Goal: Task Accomplishment & Management: Manage account settings

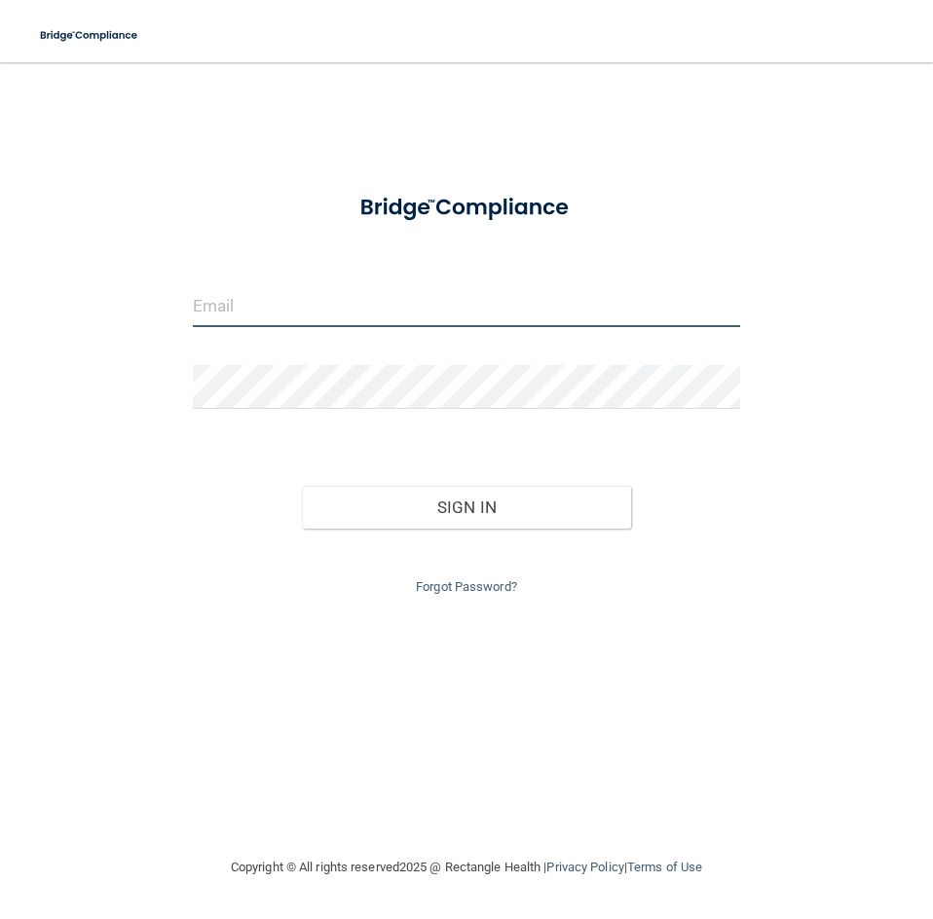
click at [398, 317] on input "email" at bounding box center [466, 305] width 547 height 44
type input "[EMAIL_ADDRESS][DOMAIN_NAME]"
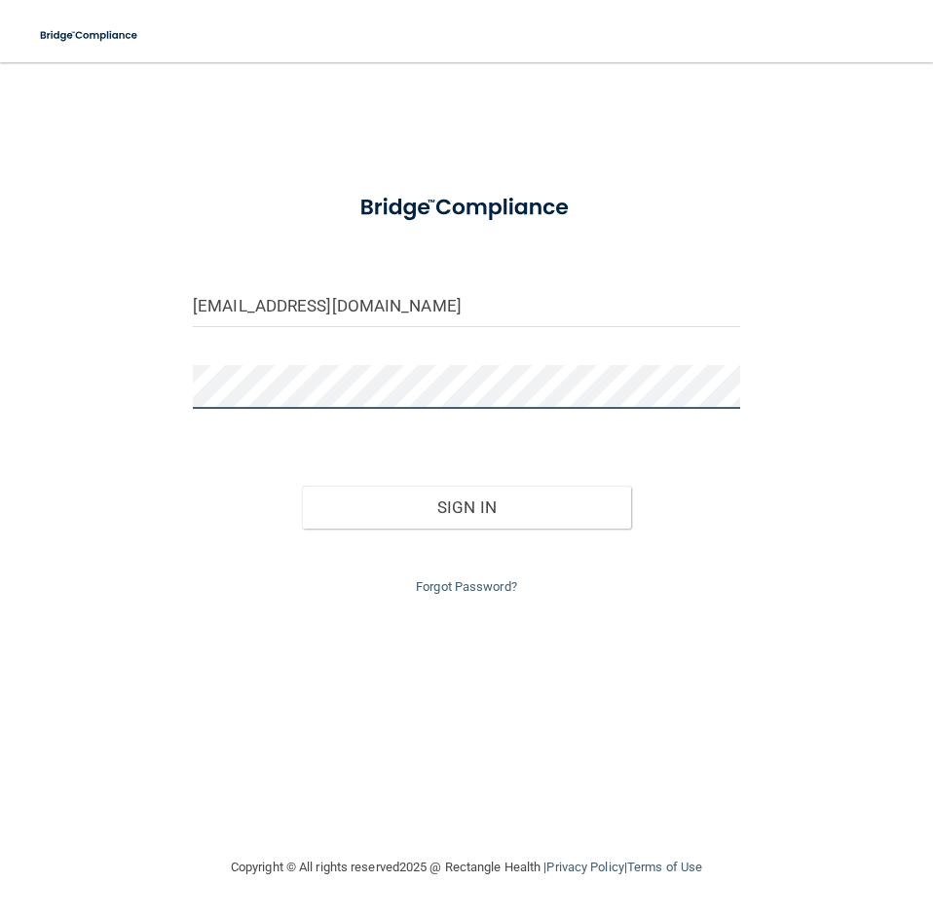
click at [302, 486] on button "Sign In" at bounding box center [466, 507] width 328 height 43
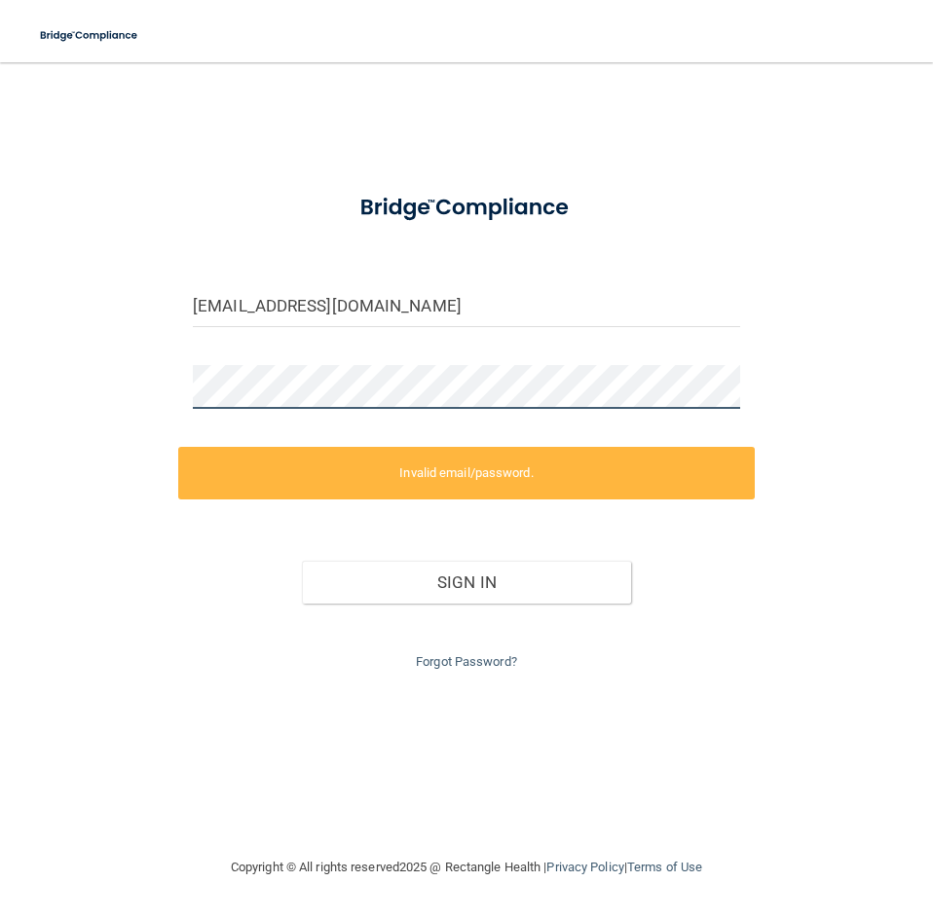
click at [101, 394] on div "[EMAIL_ADDRESS][DOMAIN_NAME] Invalid email/password. You don't have permission …" at bounding box center [466, 459] width 855 height 755
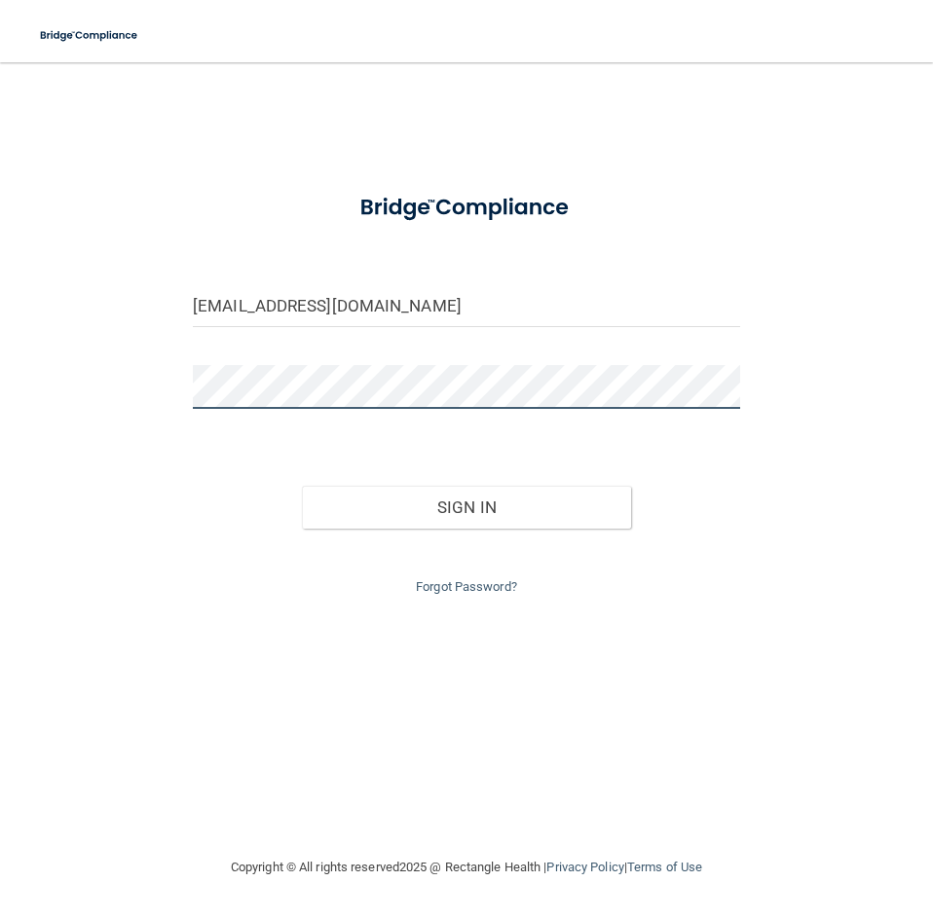
click at [302, 486] on button "Sign In" at bounding box center [466, 507] width 328 height 43
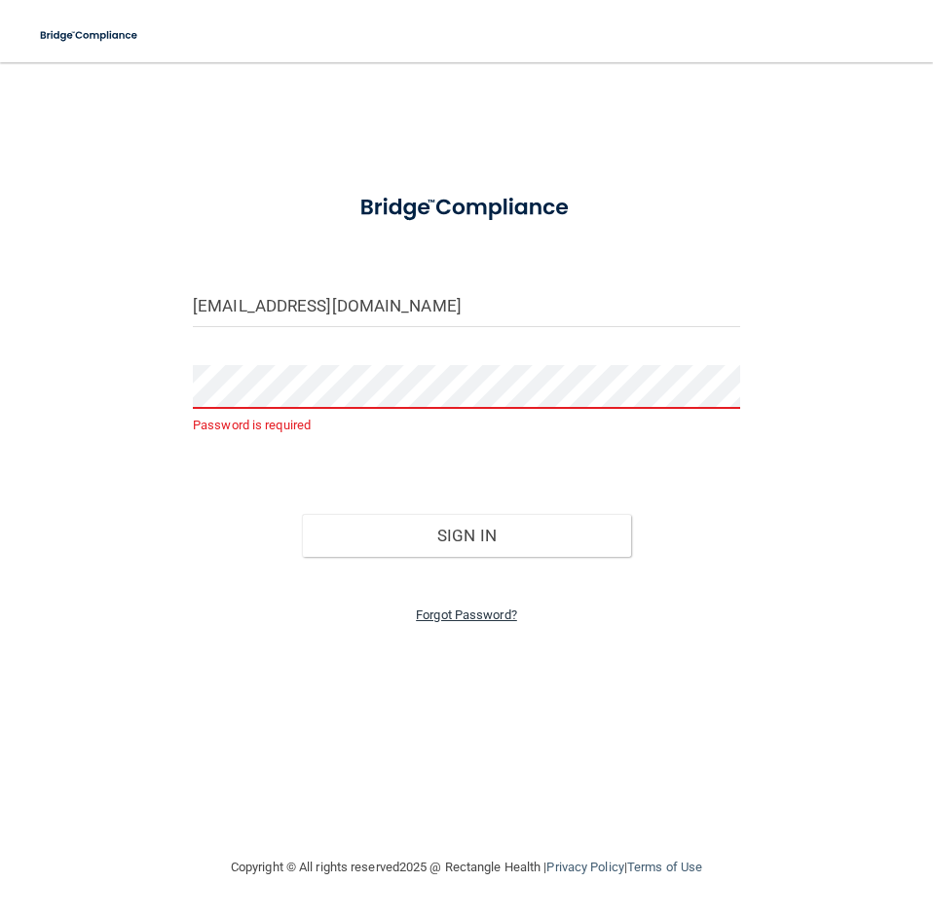
click at [505, 614] on link "Forgot Password?" at bounding box center [466, 615] width 101 height 15
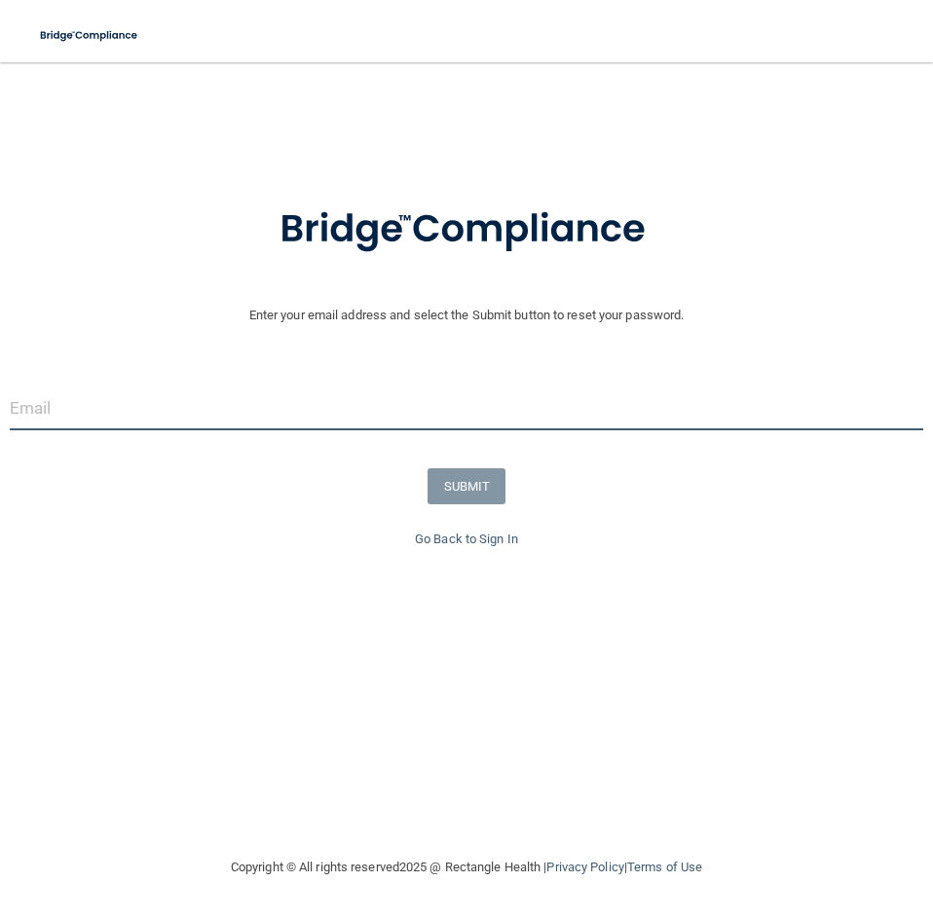
click at [350, 407] on input "email" at bounding box center [466, 409] width 913 height 44
type input "[EMAIL_ADDRESS][DOMAIN_NAME]"
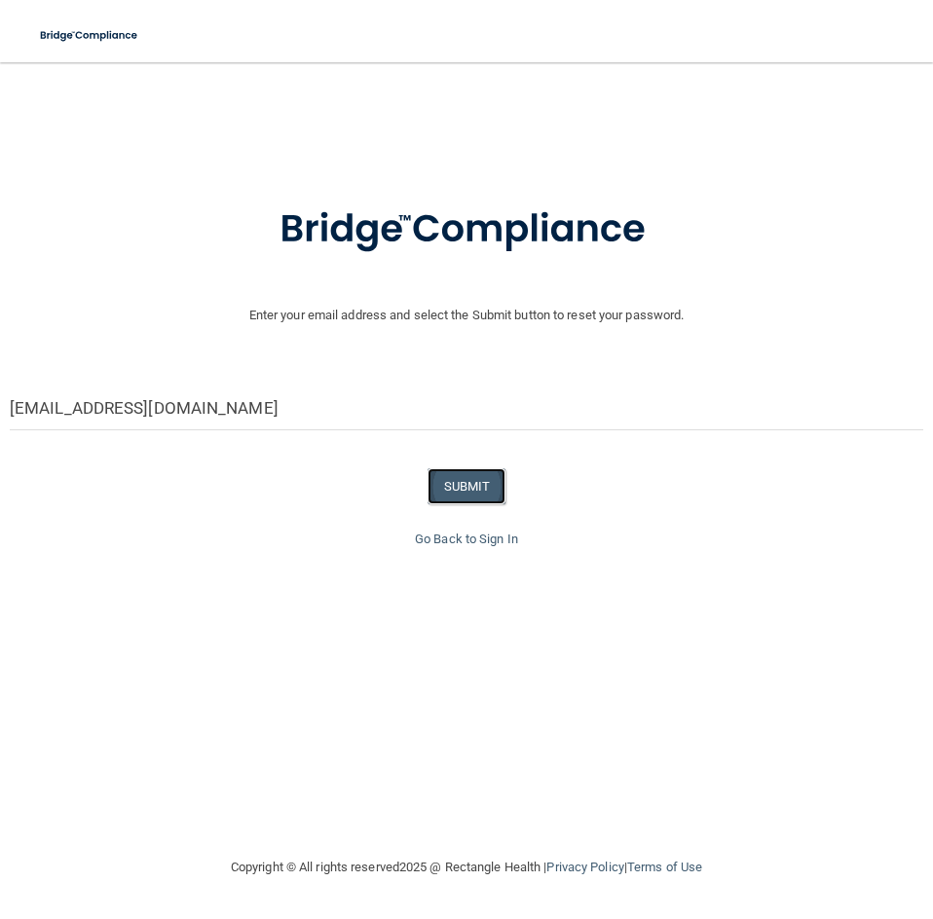
click at [465, 485] on button "SUBMIT" at bounding box center [466, 486] width 79 height 36
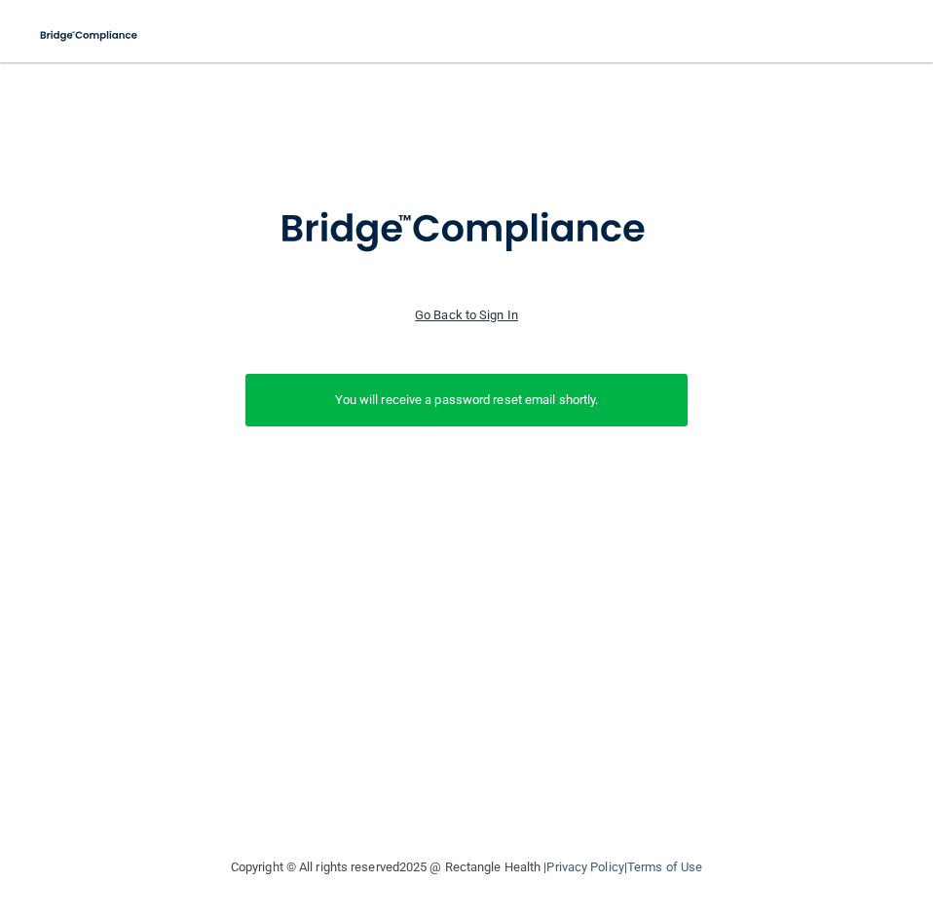
click at [441, 309] on link "Go Back to Sign In" at bounding box center [466, 315] width 103 height 15
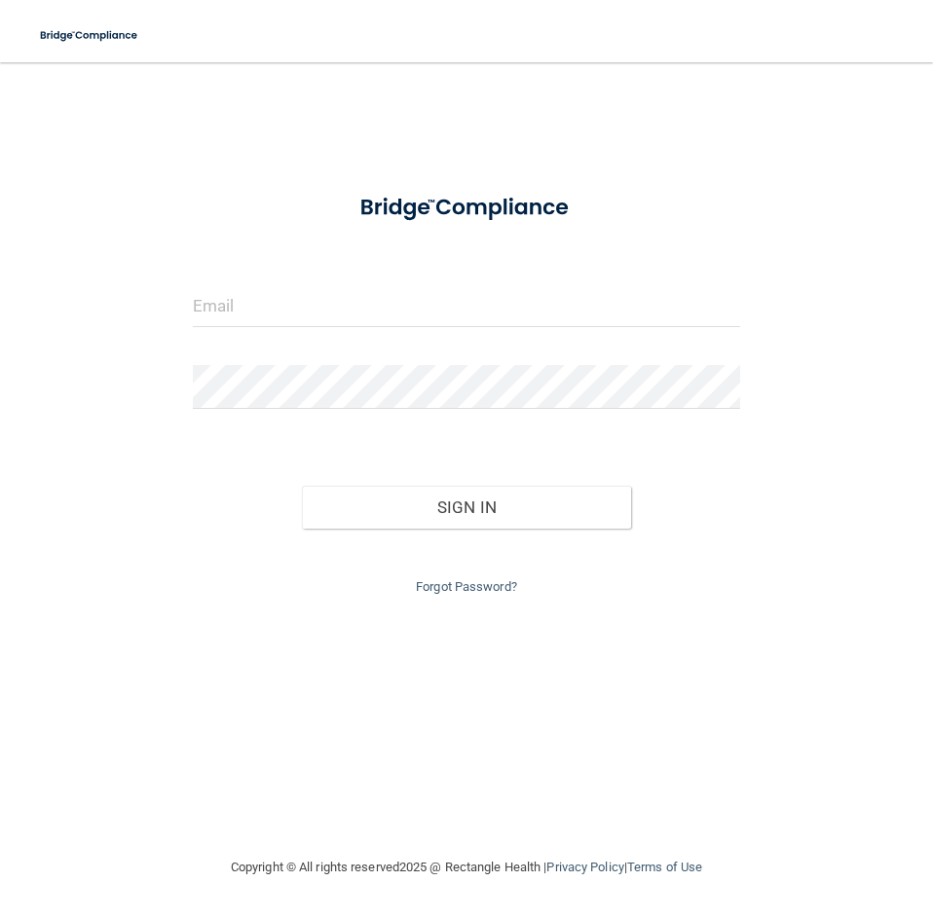
click at [397, 275] on form "Invalid email/password. You don't have permission to access that page. Sign In …" at bounding box center [466, 389] width 547 height 420
click at [394, 295] on input "email" at bounding box center [466, 305] width 547 height 44
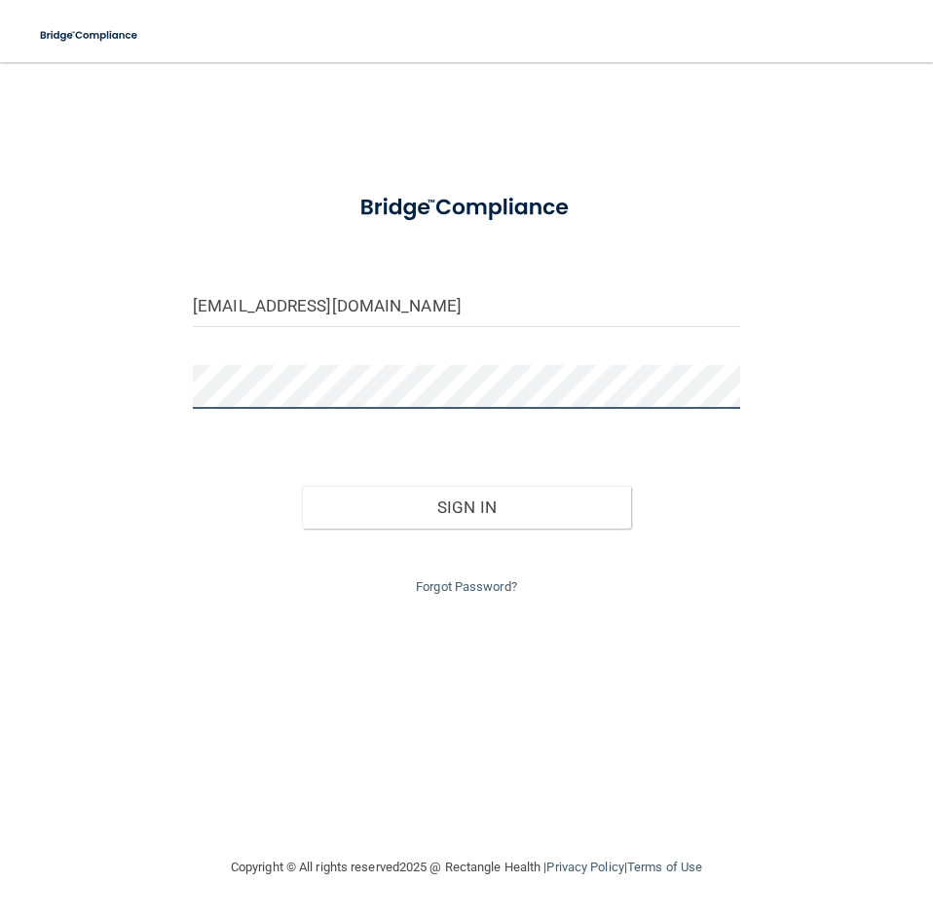
click at [302, 486] on button "Sign In" at bounding box center [466, 507] width 328 height 43
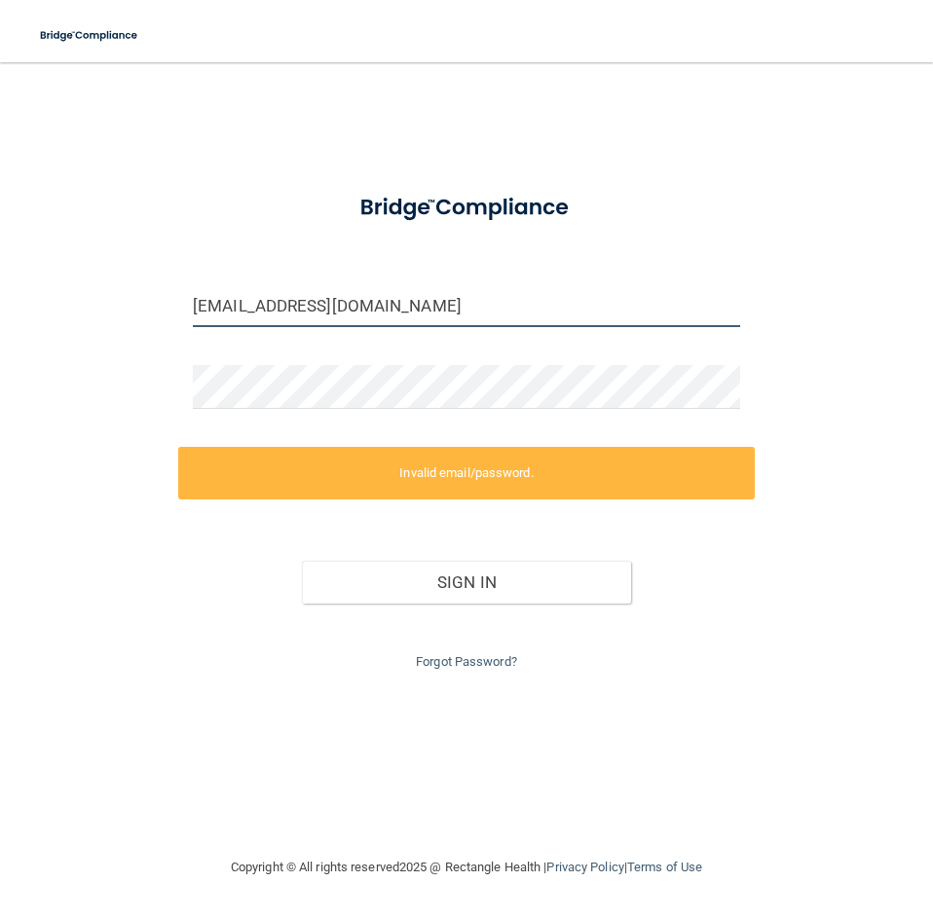
click at [235, 310] on input "[EMAIL_ADDRESS][DOMAIN_NAME]" at bounding box center [466, 305] width 547 height 44
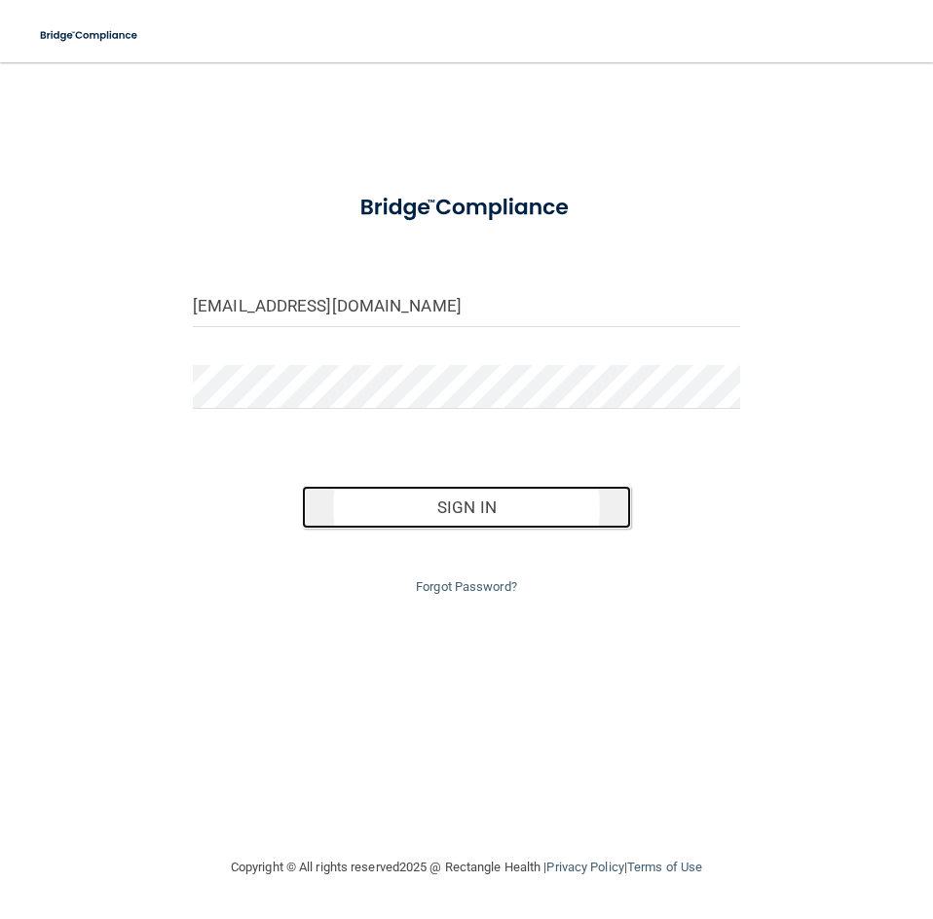
click at [369, 507] on button "Sign In" at bounding box center [466, 507] width 328 height 43
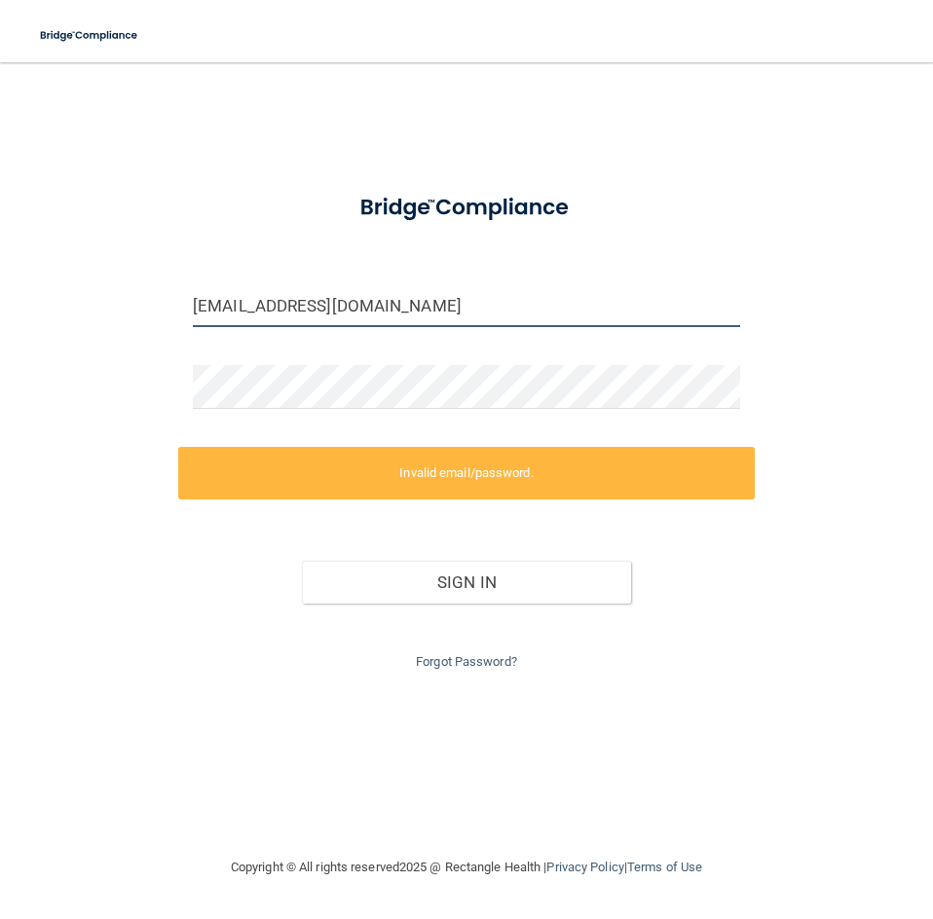
drag, startPoint x: 394, startPoint y: 292, endPoint x: 390, endPoint y: 306, distance: 14.2
click at [390, 306] on input "[EMAIL_ADDRESS][DOMAIN_NAME]" at bounding box center [466, 305] width 547 height 44
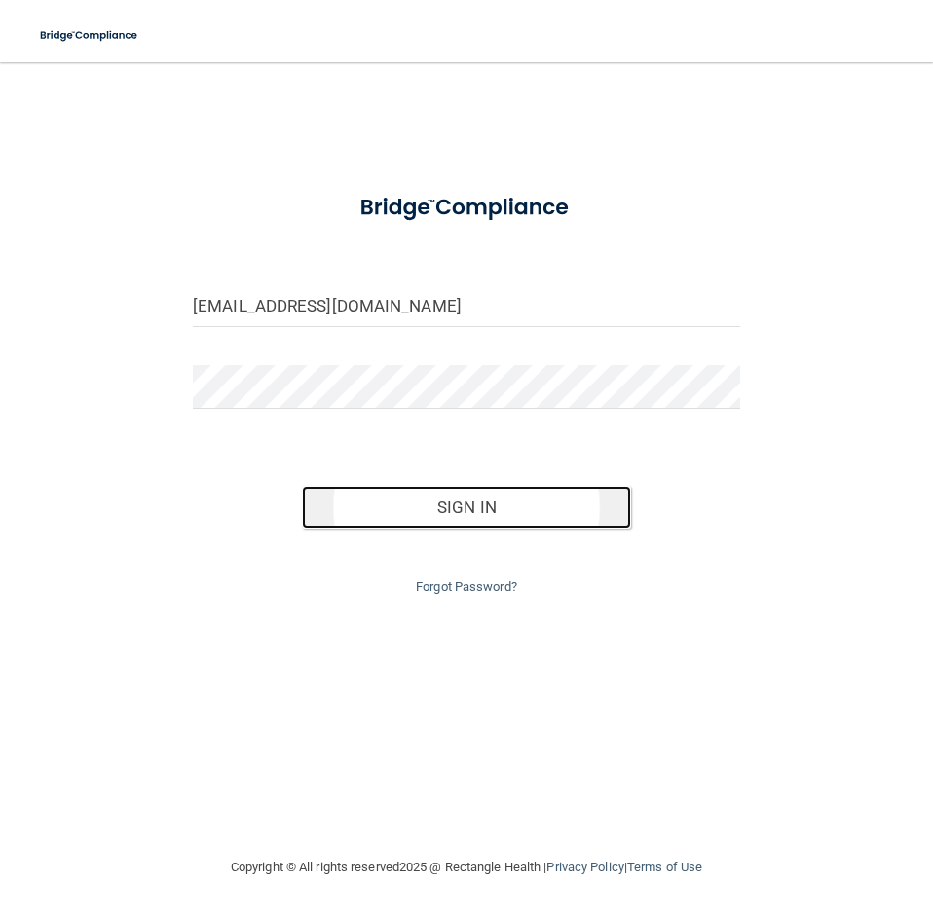
click at [449, 519] on button "Sign In" at bounding box center [466, 507] width 328 height 43
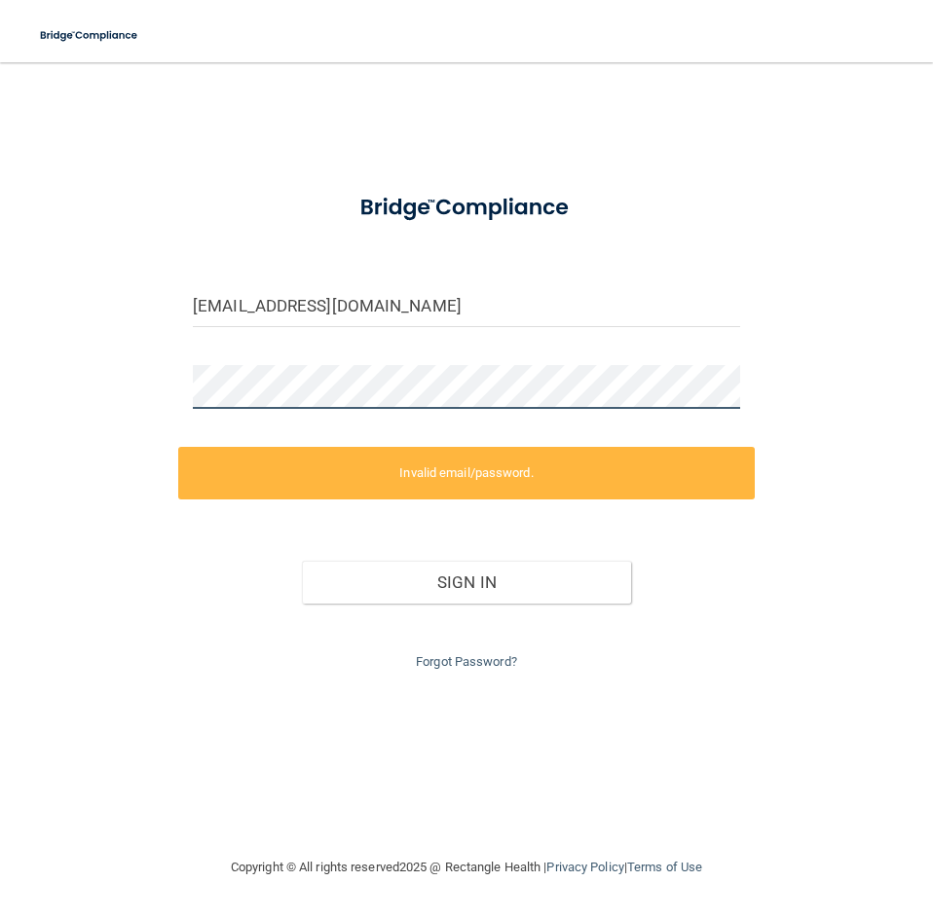
click at [53, 403] on div "[EMAIL_ADDRESS][DOMAIN_NAME] Invalid email/password. You don't have permission …" at bounding box center [466, 459] width 855 height 755
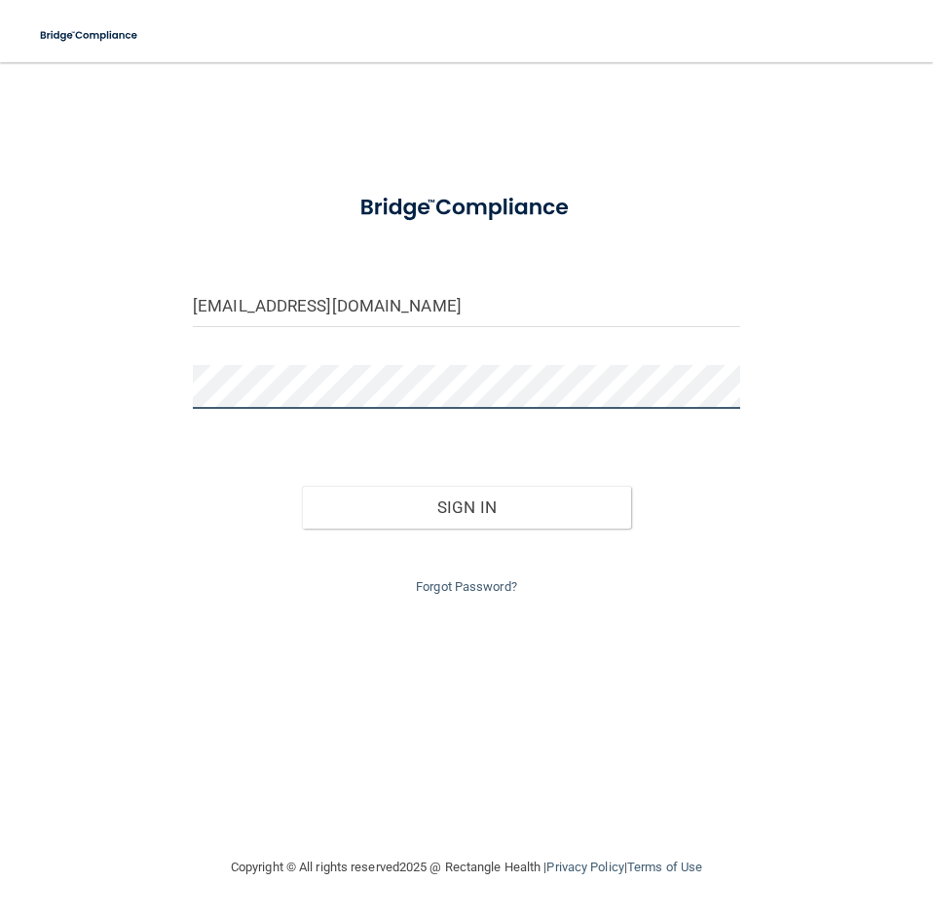
click at [302, 486] on button "Sign In" at bounding box center [466, 507] width 328 height 43
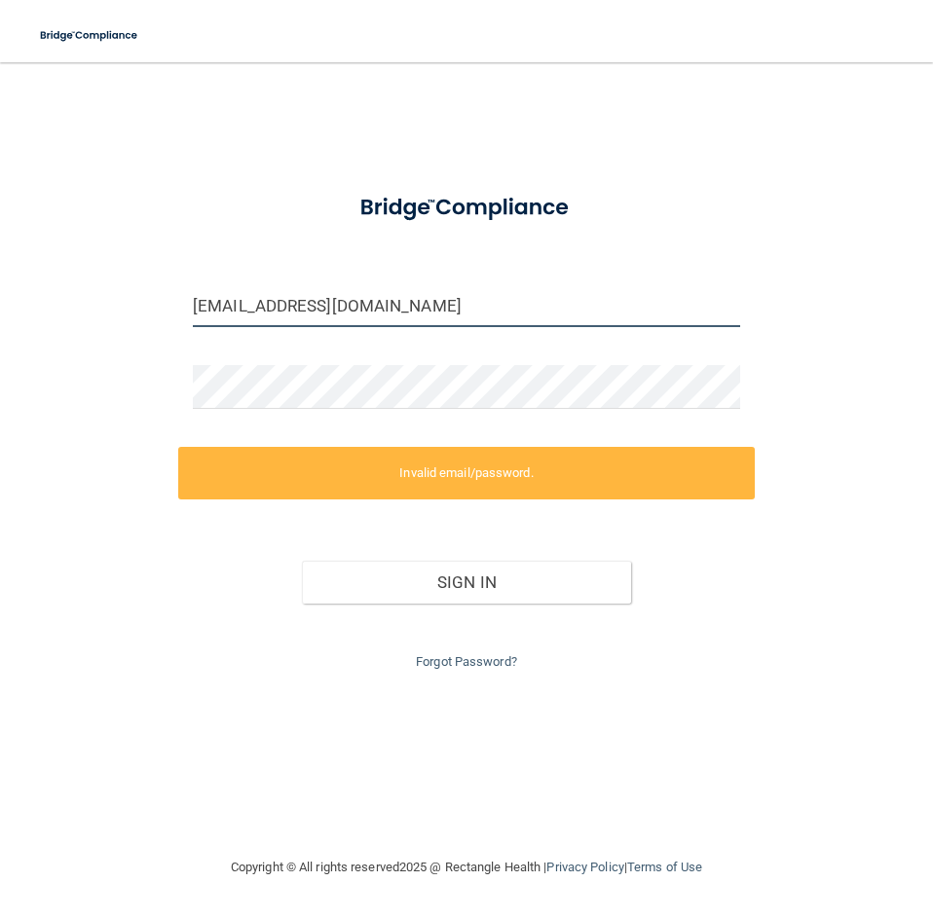
drag, startPoint x: 408, startPoint y: 298, endPoint x: 128, endPoint y: 299, distance: 280.4
click at [128, 299] on div "[EMAIL_ADDRESS][DOMAIN_NAME] Invalid email/password. You don't have permission …" at bounding box center [466, 459] width 855 height 755
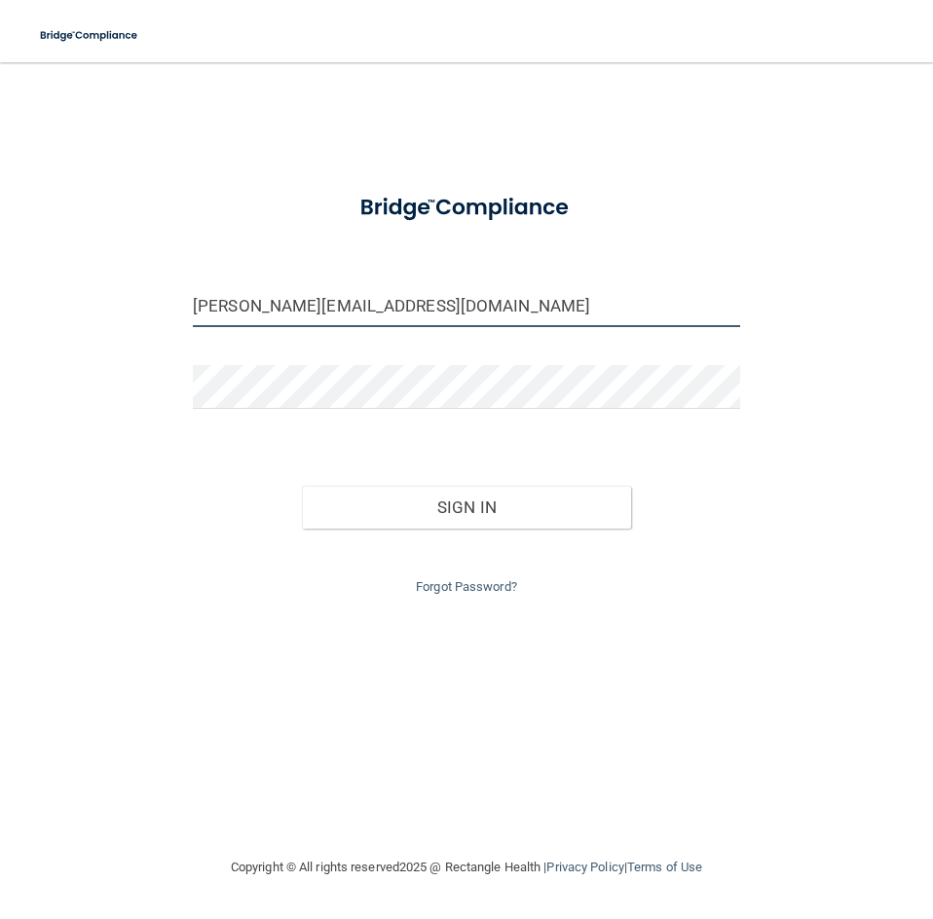
type input "[PERSON_NAME][EMAIL_ADDRESS][DOMAIN_NAME]"
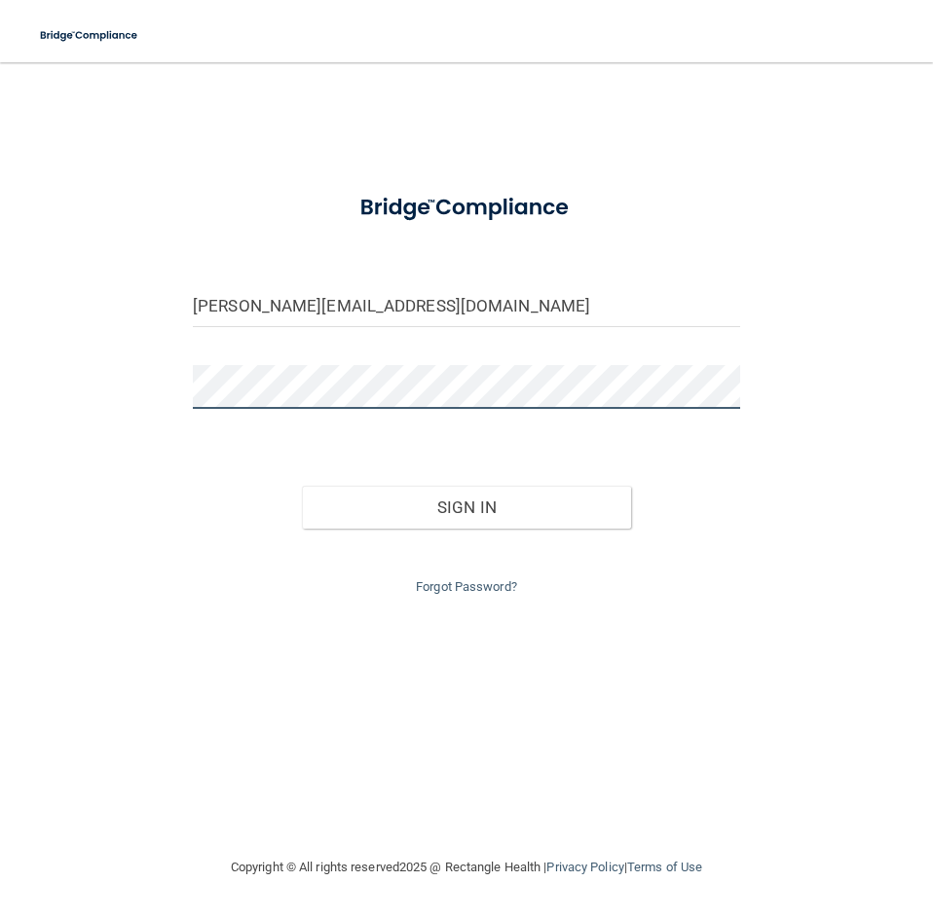
click at [302, 486] on button "Sign In" at bounding box center [466, 507] width 328 height 43
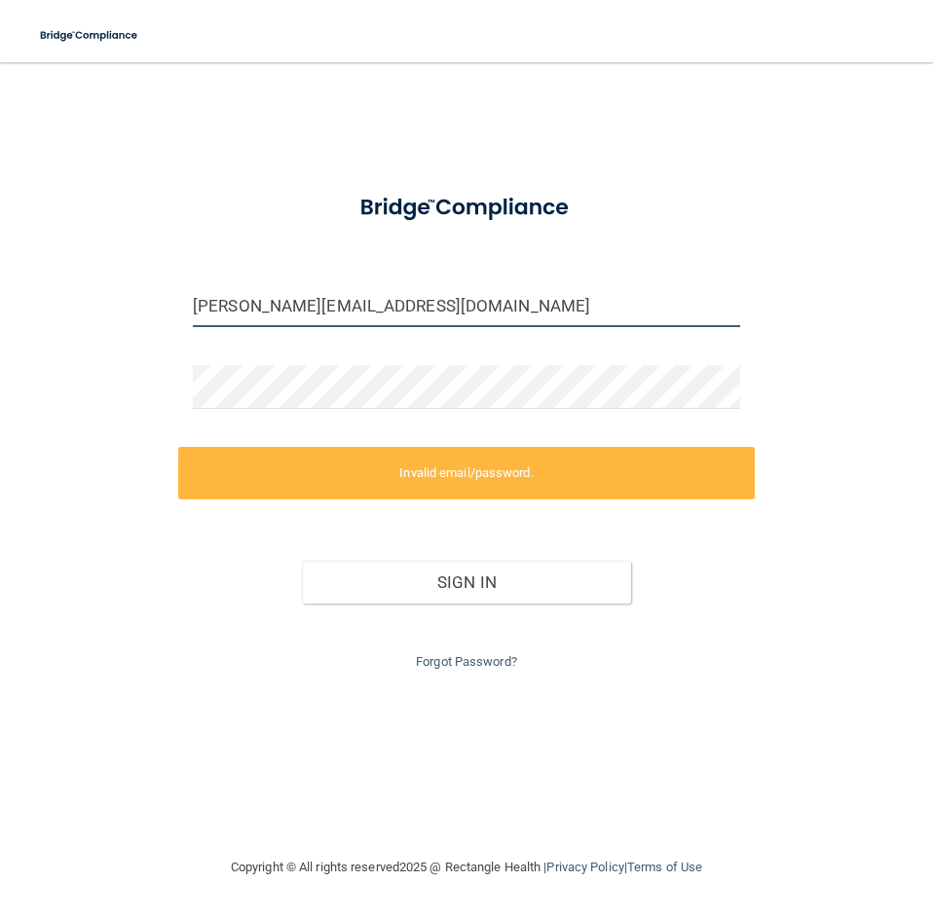
drag, startPoint x: 470, startPoint y: 305, endPoint x: 129, endPoint y: 391, distance: 351.6
click at [129, 391] on div "[PERSON_NAME][EMAIL_ADDRESS][DOMAIN_NAME] Invalid email/password. You don't hav…" at bounding box center [466, 459] width 855 height 755
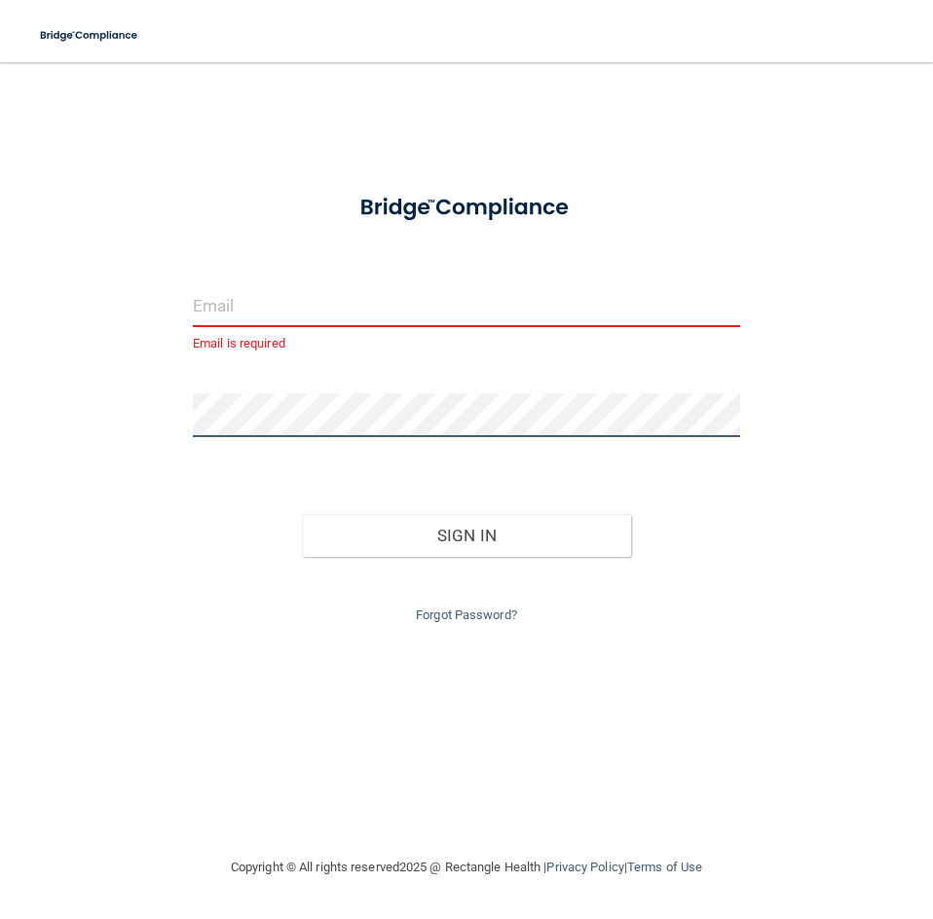
click at [41, 438] on div "Email is required Invalid email/password. You don't have permission to access t…" at bounding box center [466, 459] width 855 height 755
